Goal: Information Seeking & Learning: Learn about a topic

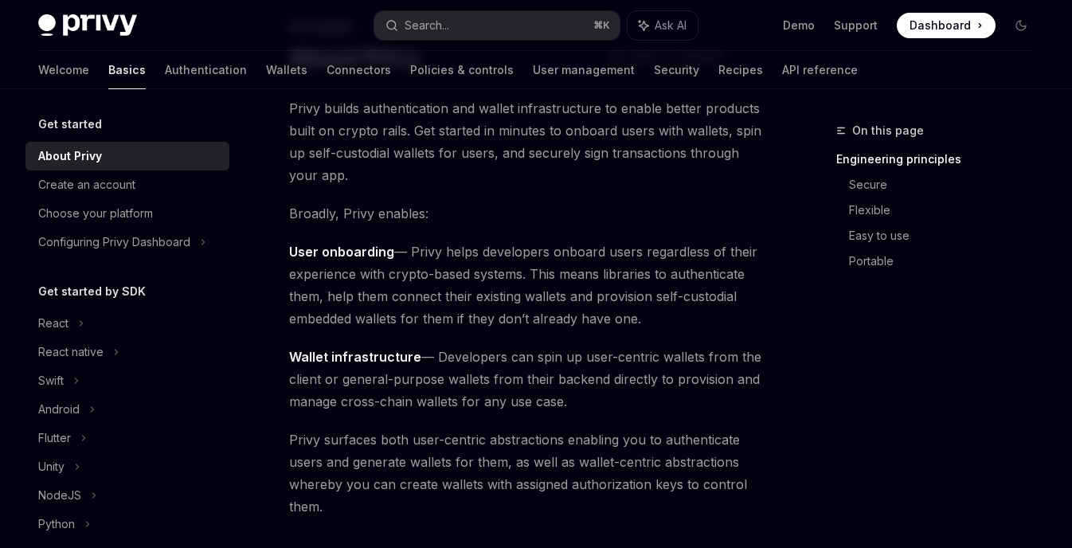
scroll to position [99, 0]
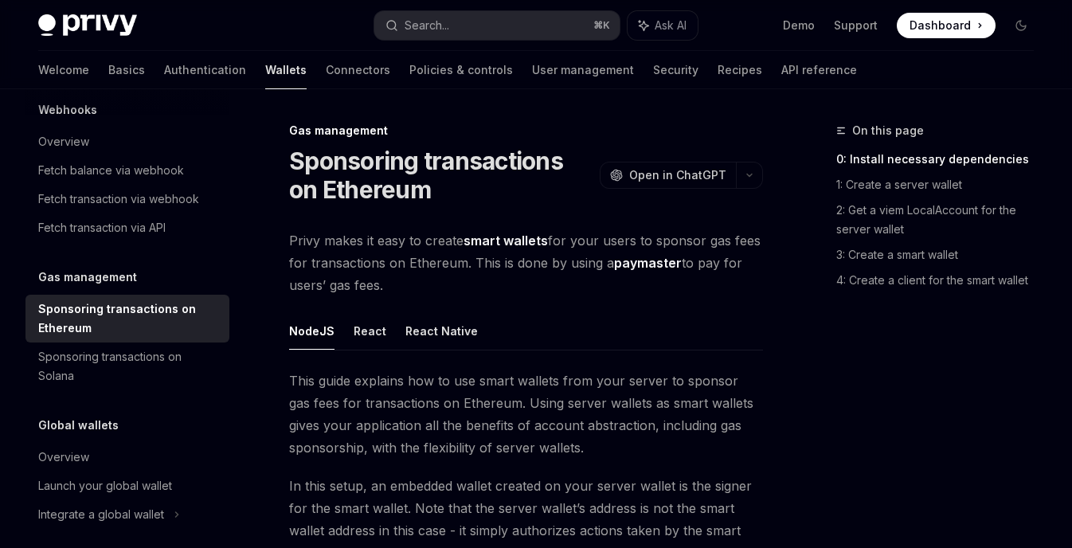
click at [654, 270] on link "paymaster" at bounding box center [648, 263] width 68 height 17
click at [127, 139] on div "Overview" at bounding box center [129, 141] width 182 height 19
type textarea "*"
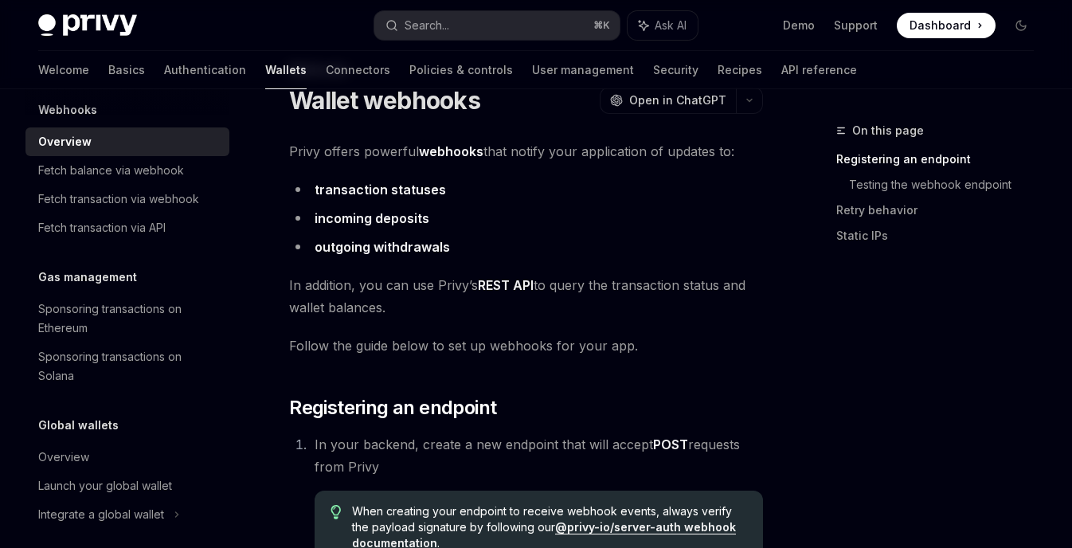
scroll to position [61, 0]
click at [467, 152] on strong "webhooks" at bounding box center [451, 151] width 64 height 16
click at [537, 189] on li "transaction statuses" at bounding box center [526, 189] width 474 height 22
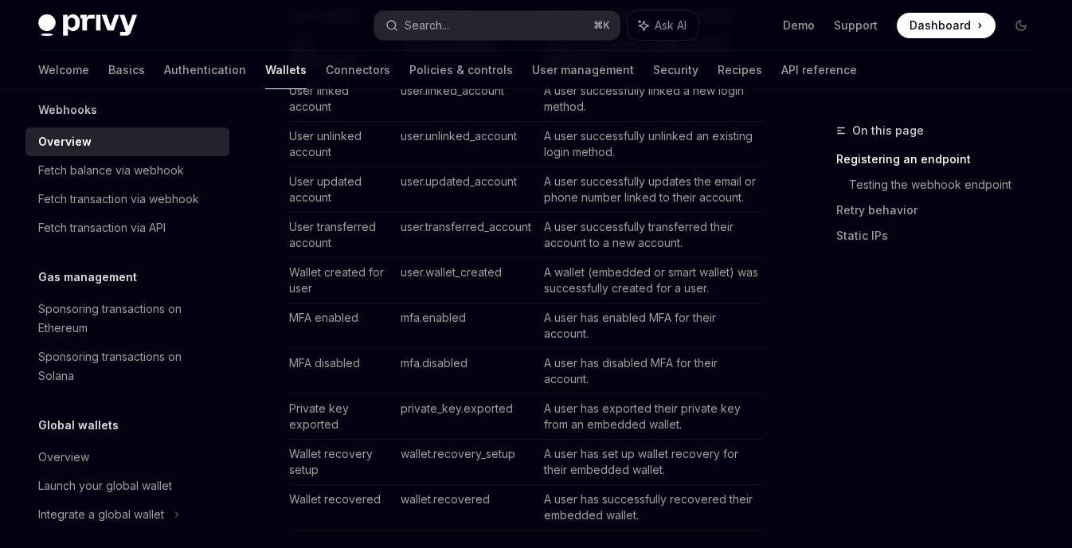
scroll to position [1155, 0]
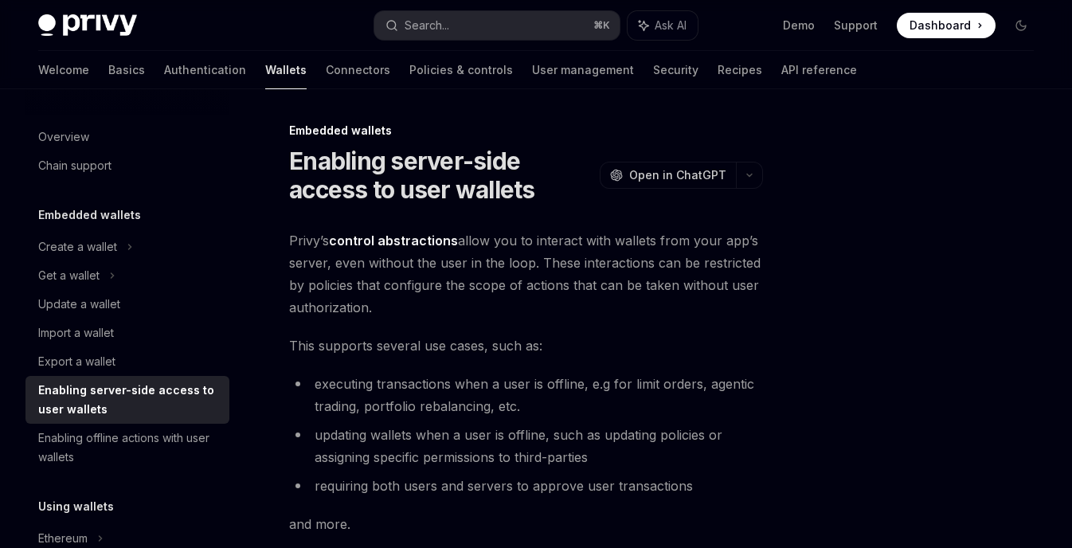
click at [943, 225] on div at bounding box center [925, 334] width 242 height 427
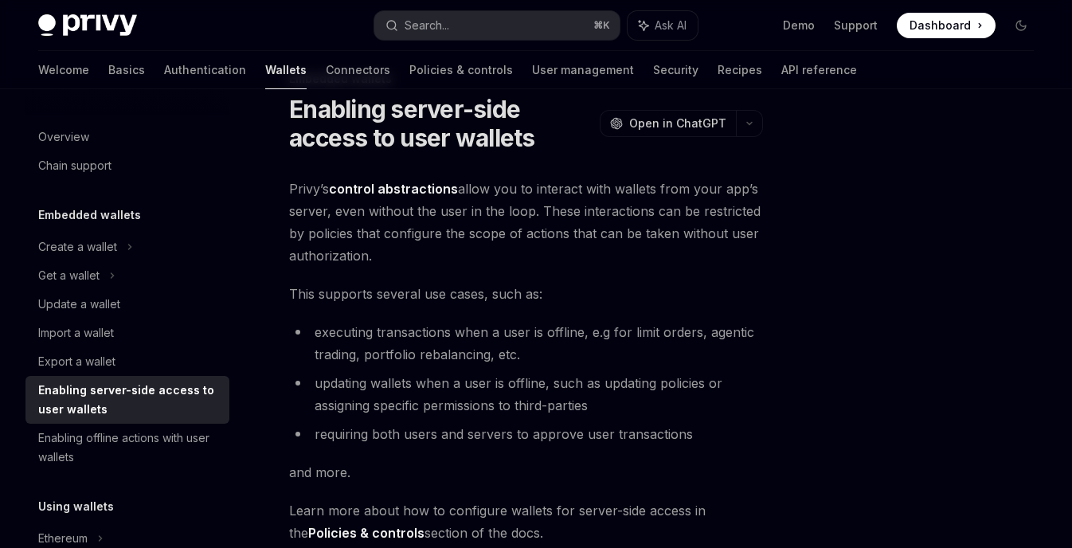
scroll to position [50, 0]
click at [849, 260] on div at bounding box center [925, 334] width 242 height 427
click at [821, 240] on div at bounding box center [925, 334] width 242 height 427
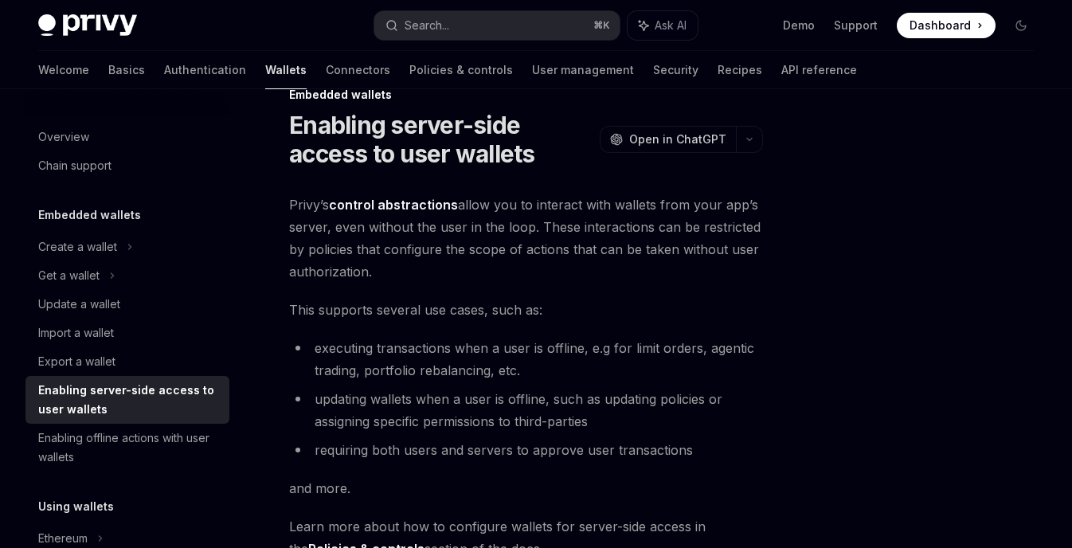
scroll to position [34, 0]
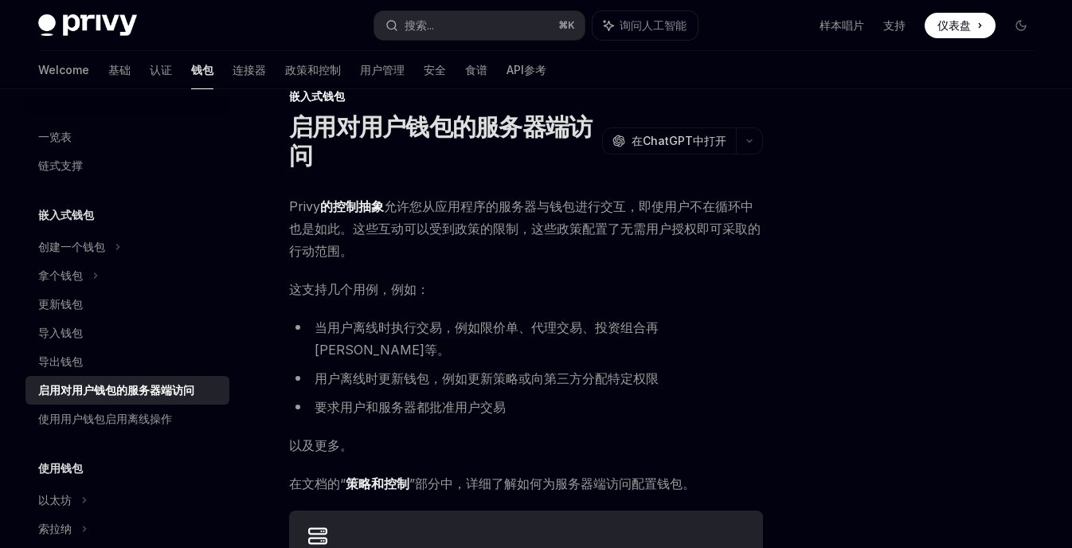
click at [931, 225] on div at bounding box center [925, 334] width 242 height 427
